Goal: Register for event/course

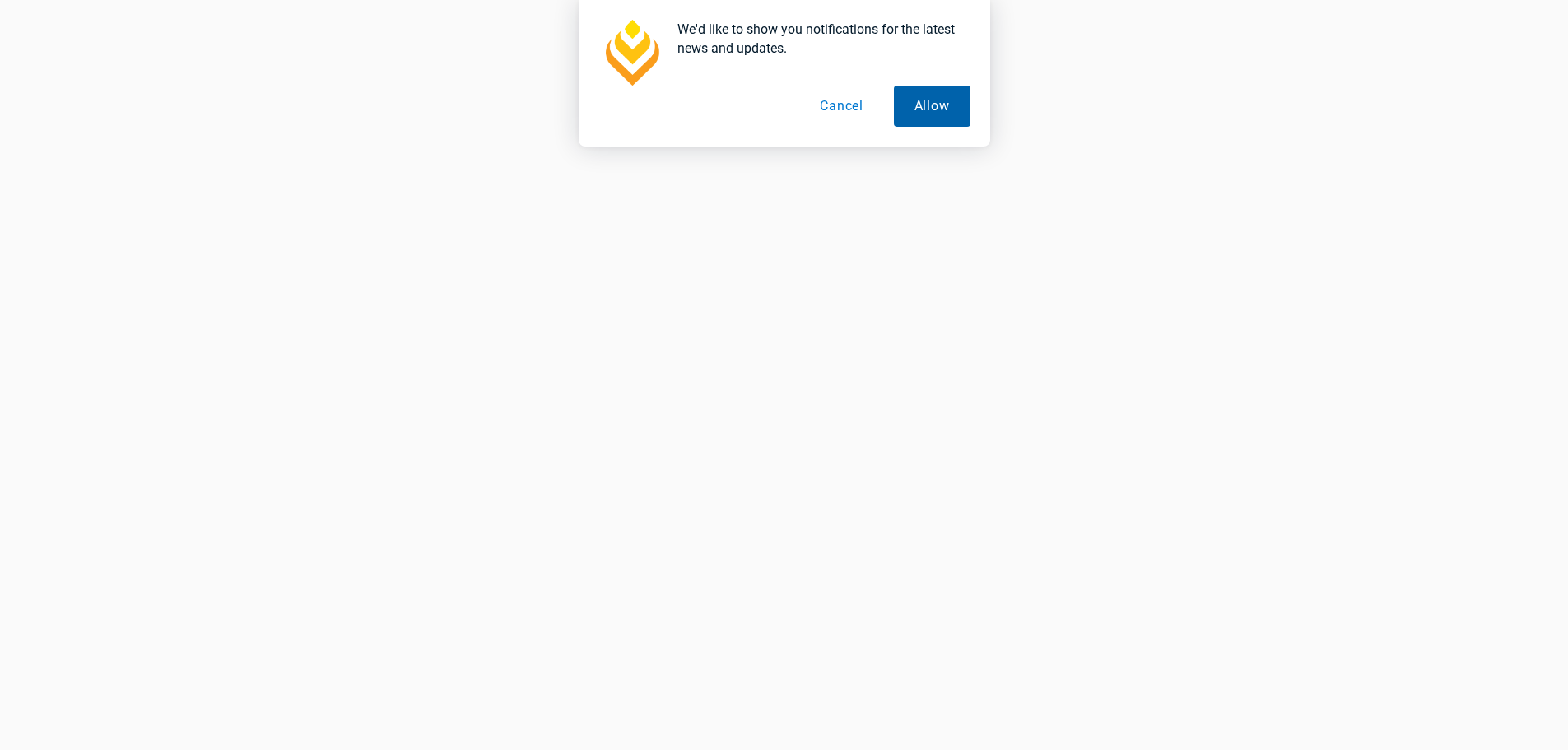
click at [930, 97] on button "Allow" at bounding box center [932, 107] width 76 height 42
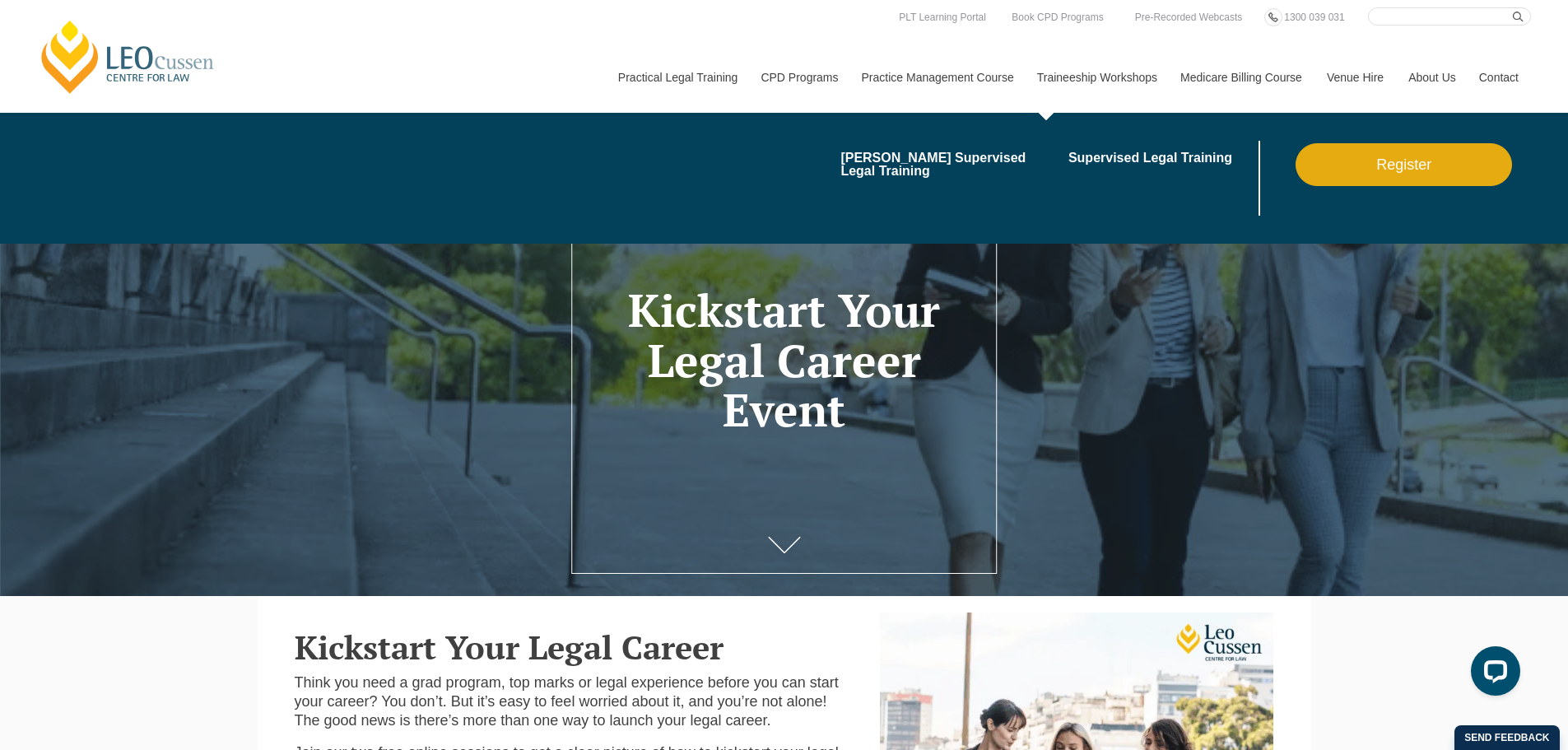
click at [1445, 171] on link "Register" at bounding box center [1404, 164] width 217 height 42
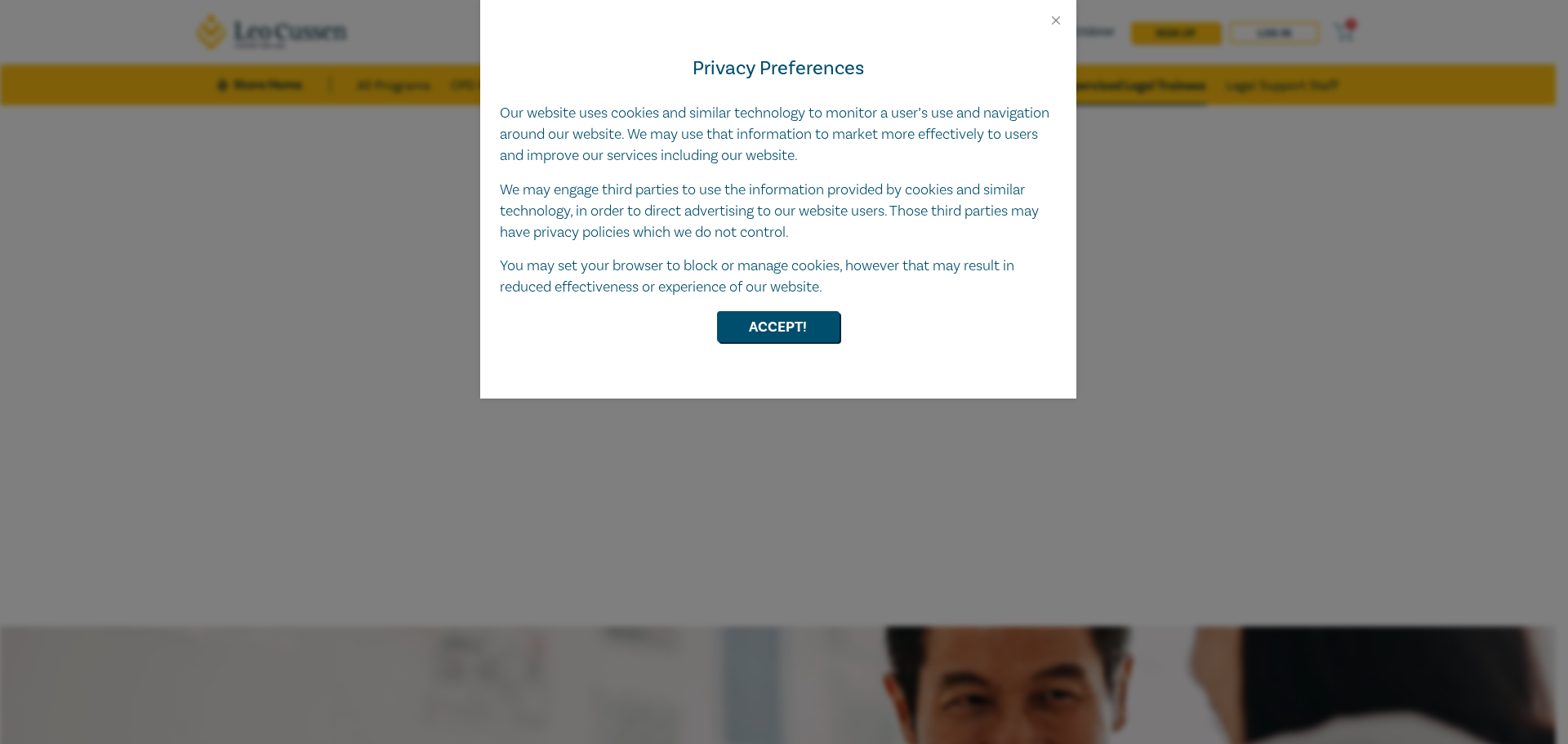
click at [771, 310] on div "Privacy Preferences Our website uses cookies and similar technology to monitor …" at bounding box center [779, 212] width 597 height 370
click at [772, 320] on button "Accept!" at bounding box center [778, 326] width 123 height 31
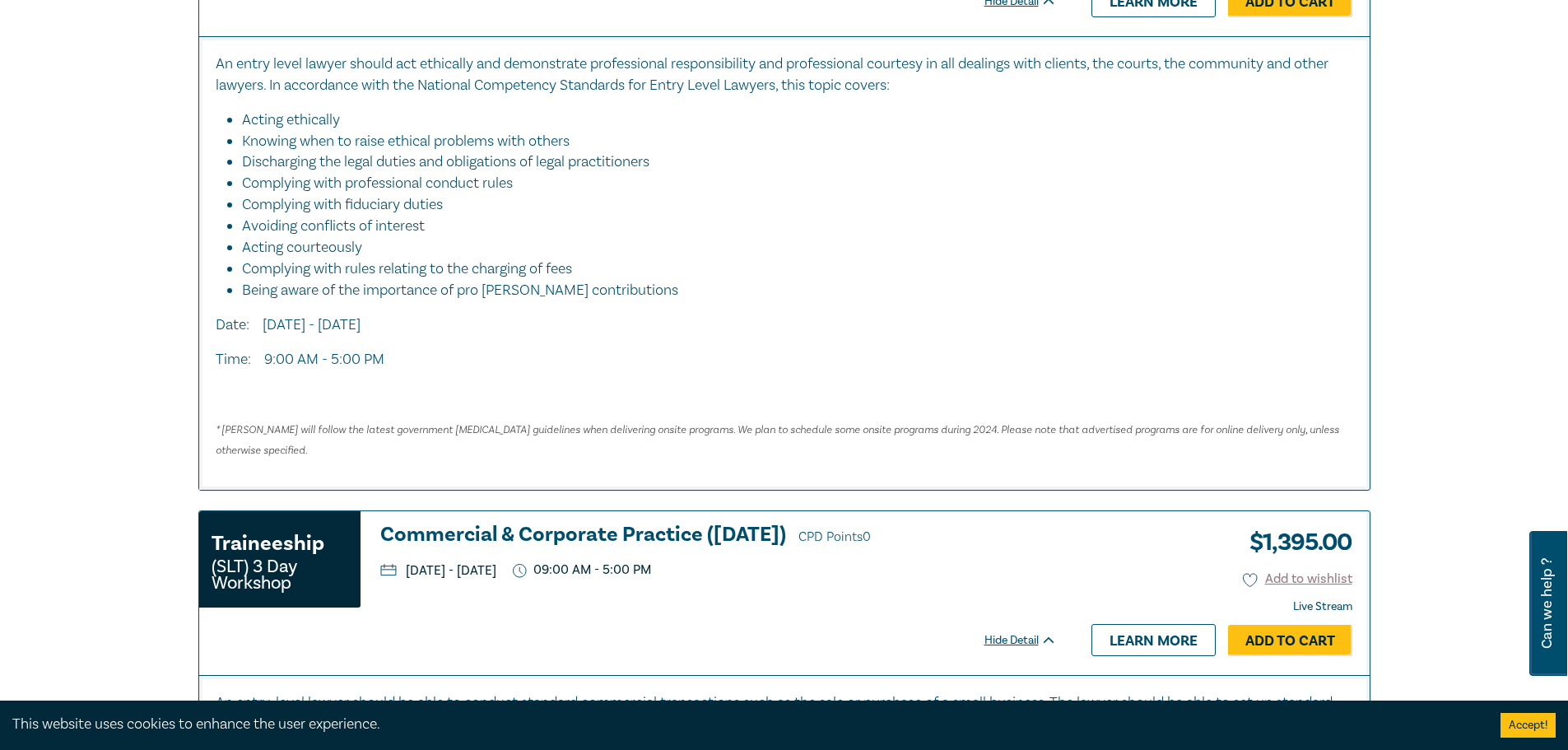
scroll to position [4197, 0]
